Goal: Communication & Community: Share content

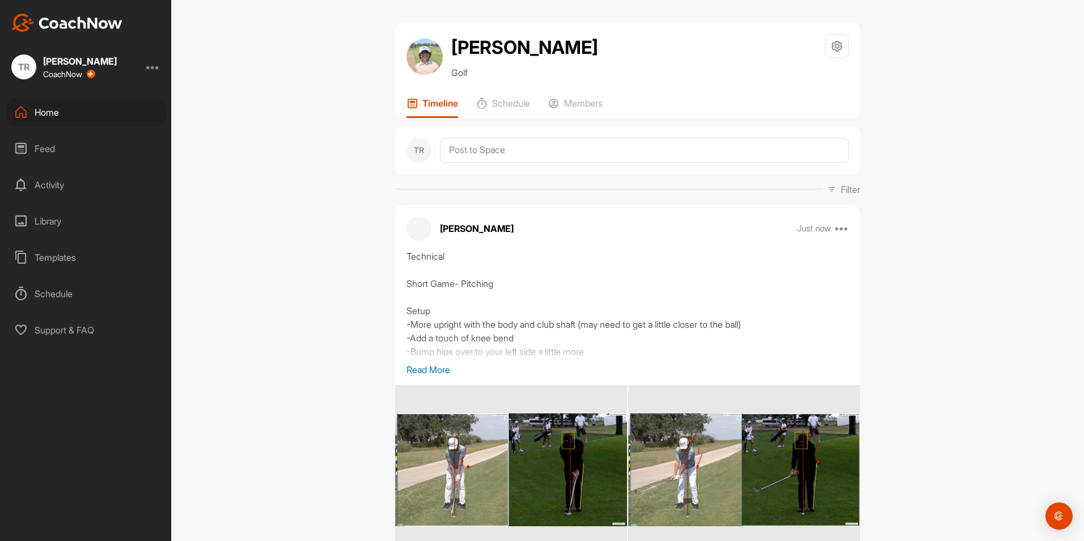
scroll to position [70, 0]
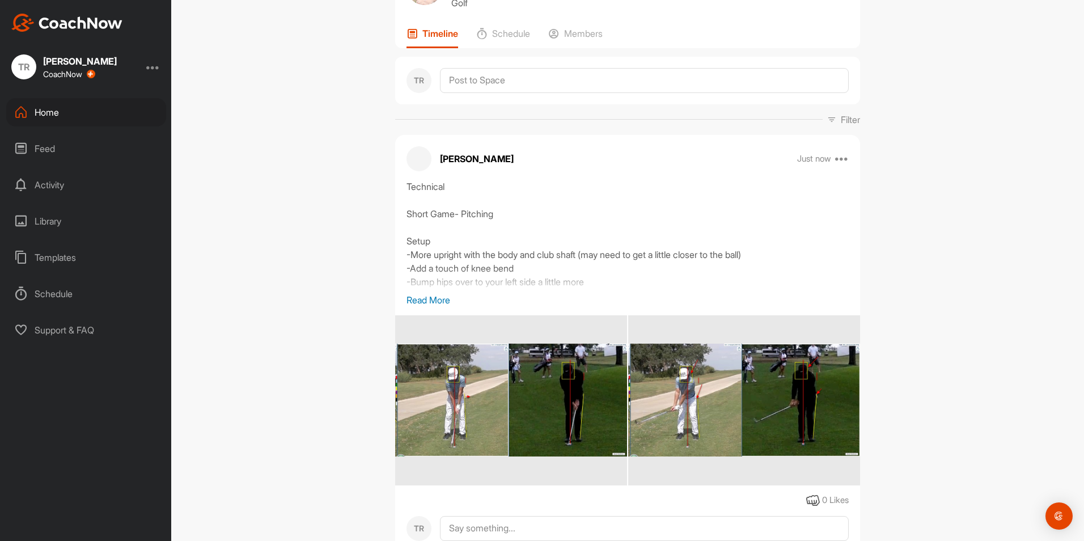
click at [88, 108] on div "Home" at bounding box center [86, 112] width 160 height 28
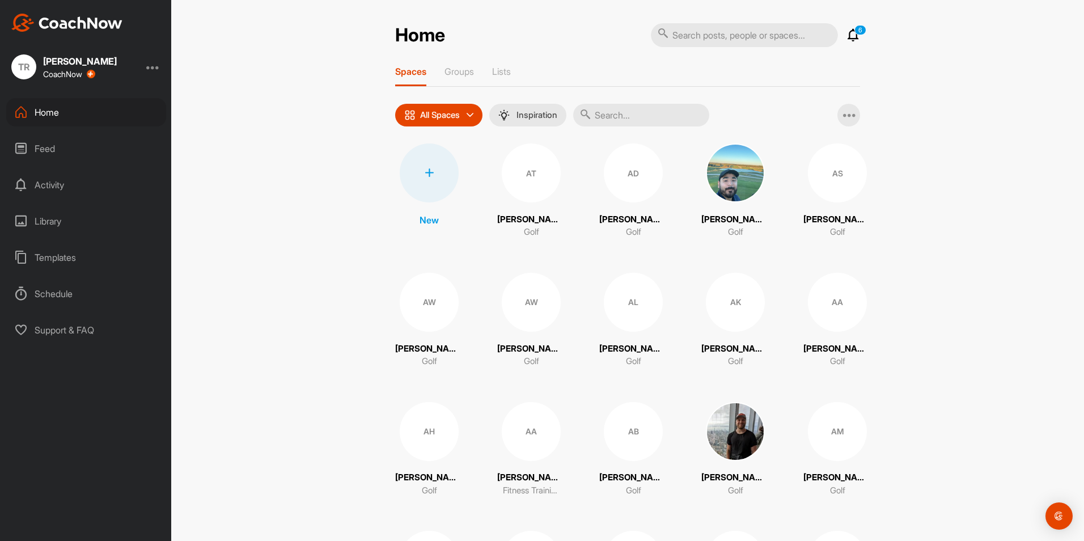
click at [660, 119] on input "text" at bounding box center [641, 115] width 136 height 23
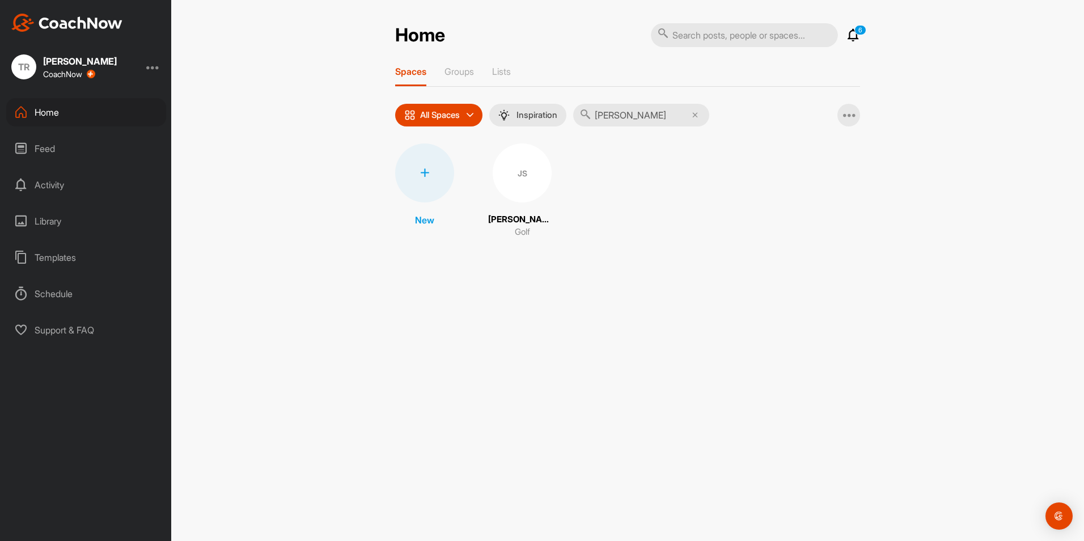
type input "[PERSON_NAME]"
click at [522, 182] on div "JS" at bounding box center [521, 172] width 59 height 59
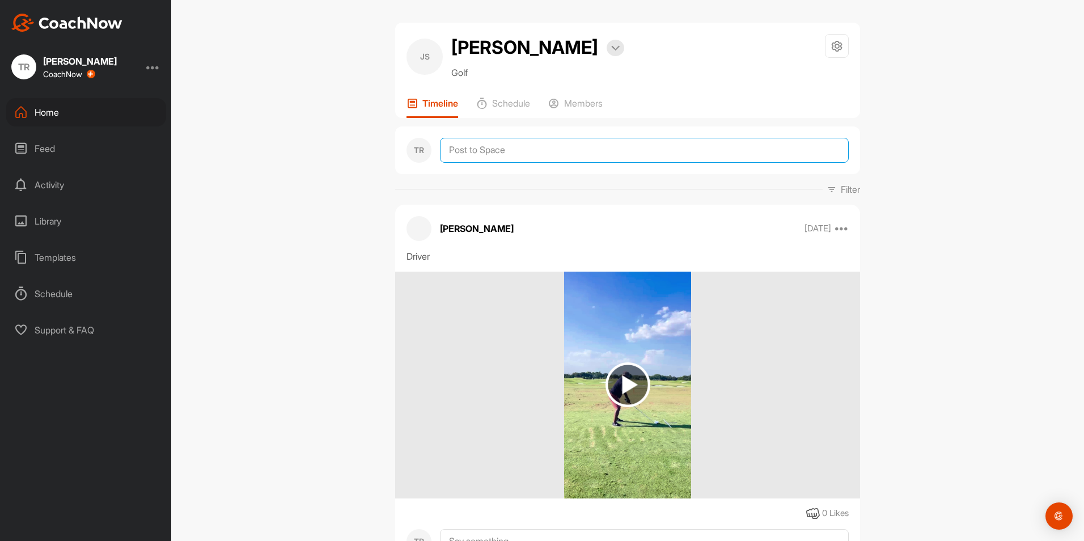
click at [520, 147] on textarea at bounding box center [644, 150] width 409 height 25
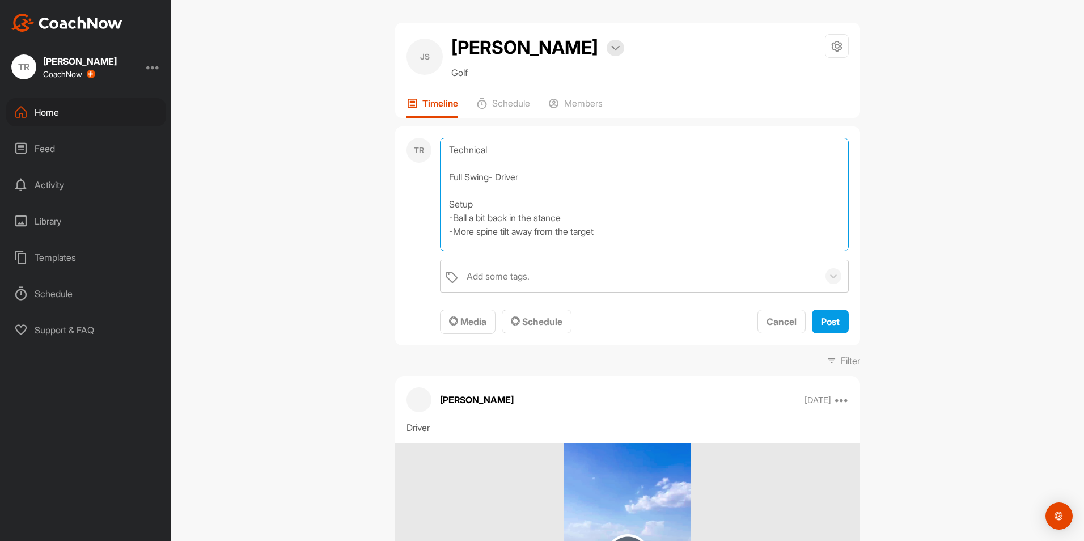
scroll to position [1, 0]
type textarea "Technical Full Swing- Driver Setup -Ball a bit back in the stance -More spine t…"
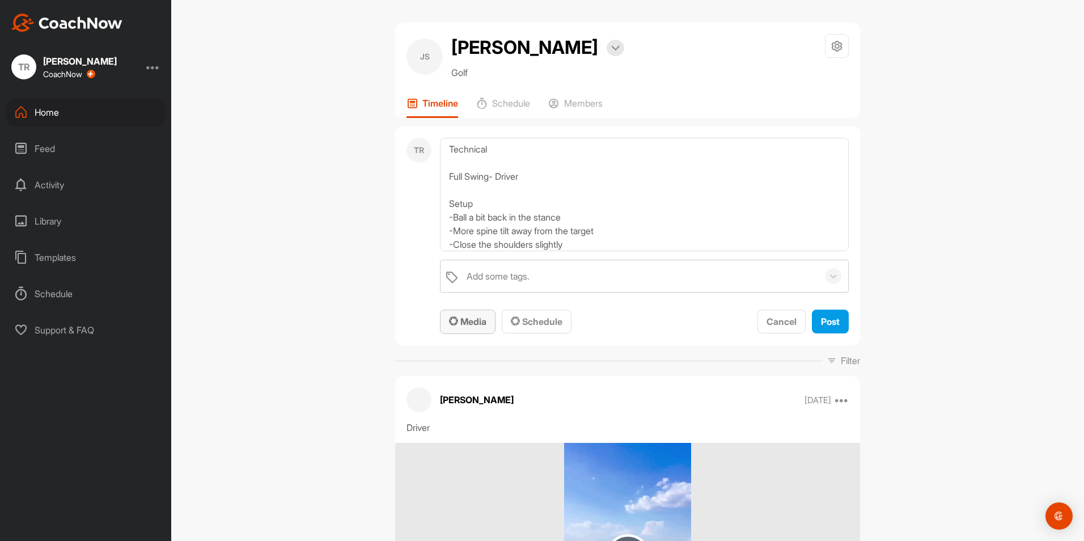
click at [455, 320] on span "Media" at bounding box center [467, 321] width 37 height 11
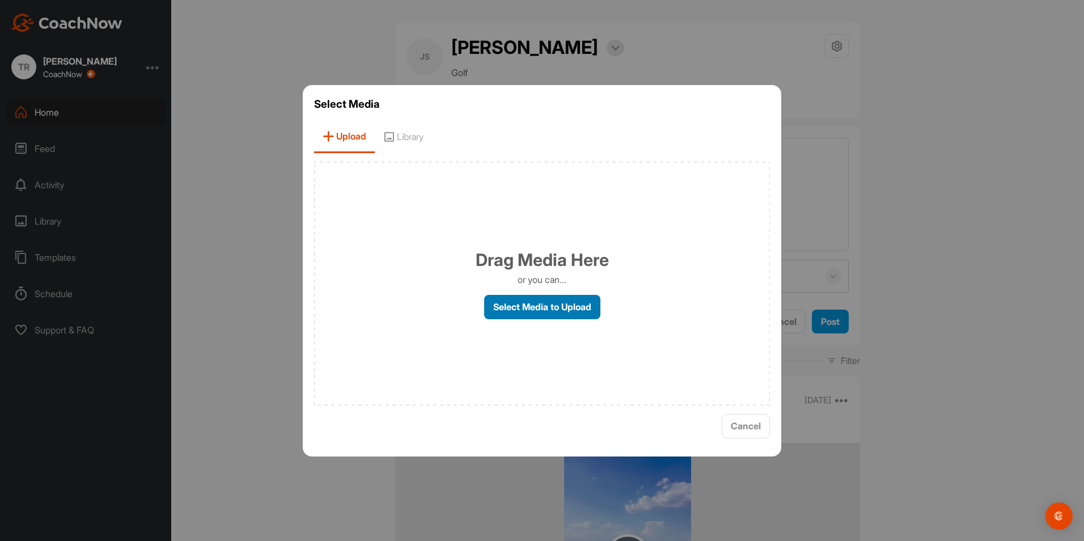
click at [522, 313] on label "Select Media to Upload" at bounding box center [542, 307] width 116 height 24
click at [0, 0] on input "Select Media to Upload" at bounding box center [0, 0] width 0 height 0
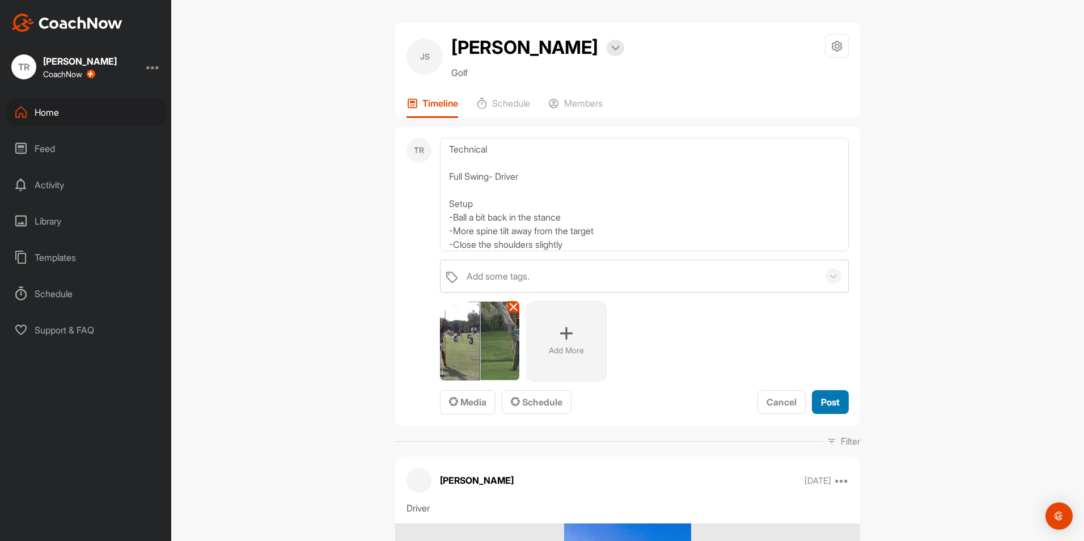
click at [826, 403] on span "Post" at bounding box center [830, 401] width 19 height 11
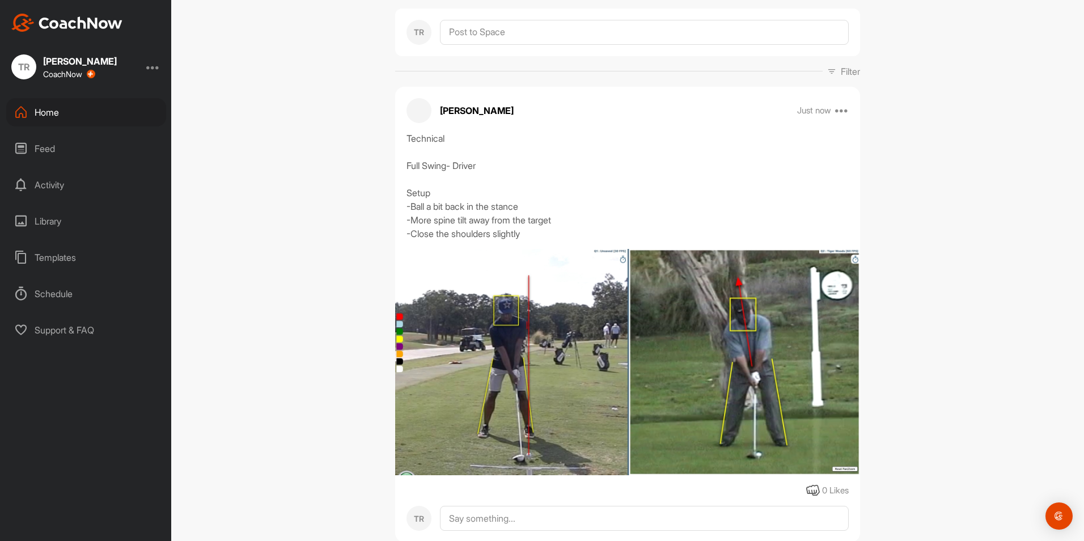
scroll to position [118, 0]
